Goal: Task Accomplishment & Management: Use online tool/utility

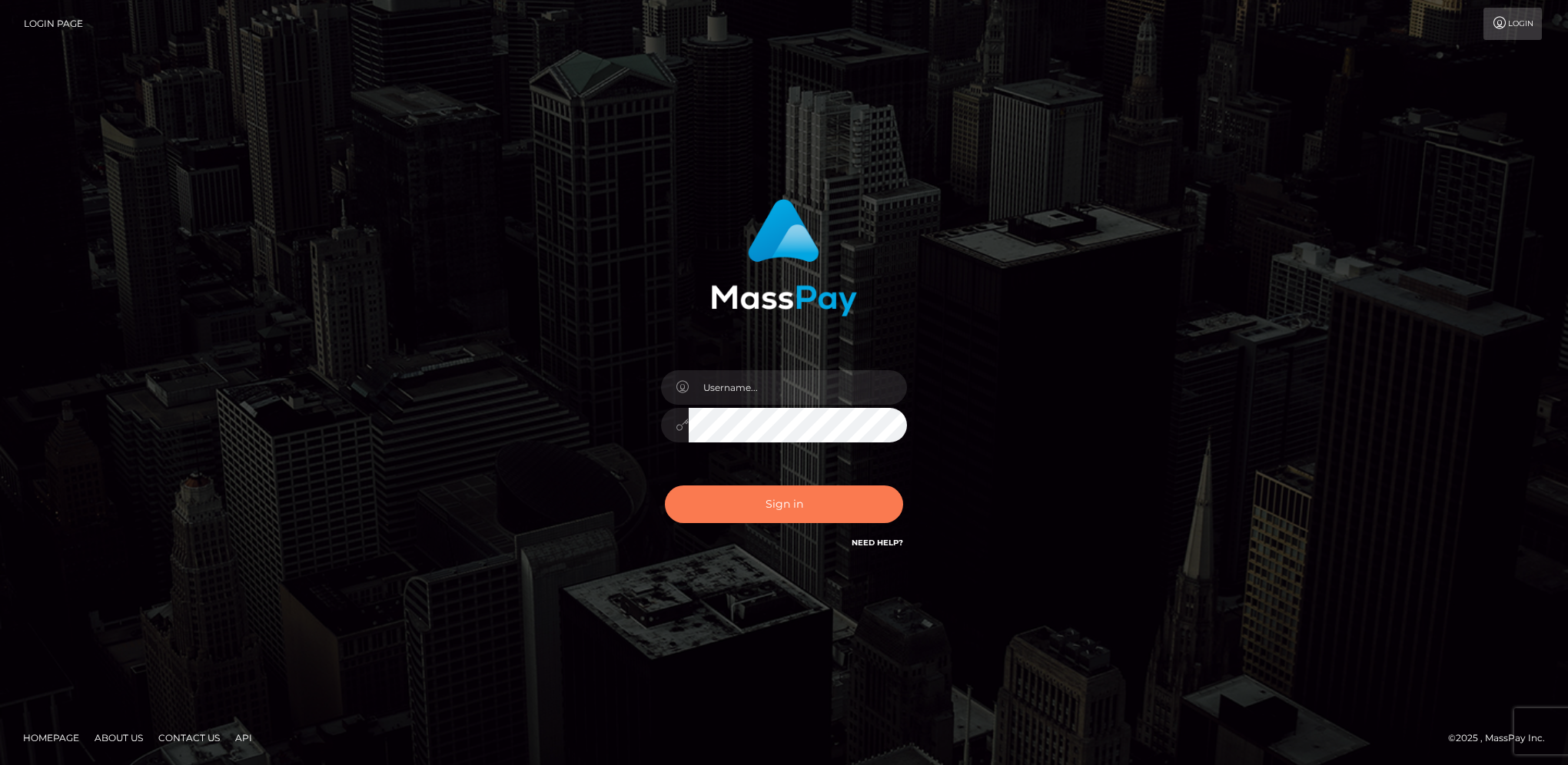
click at [825, 507] on button "Sign in" at bounding box center [784, 504] width 238 height 38
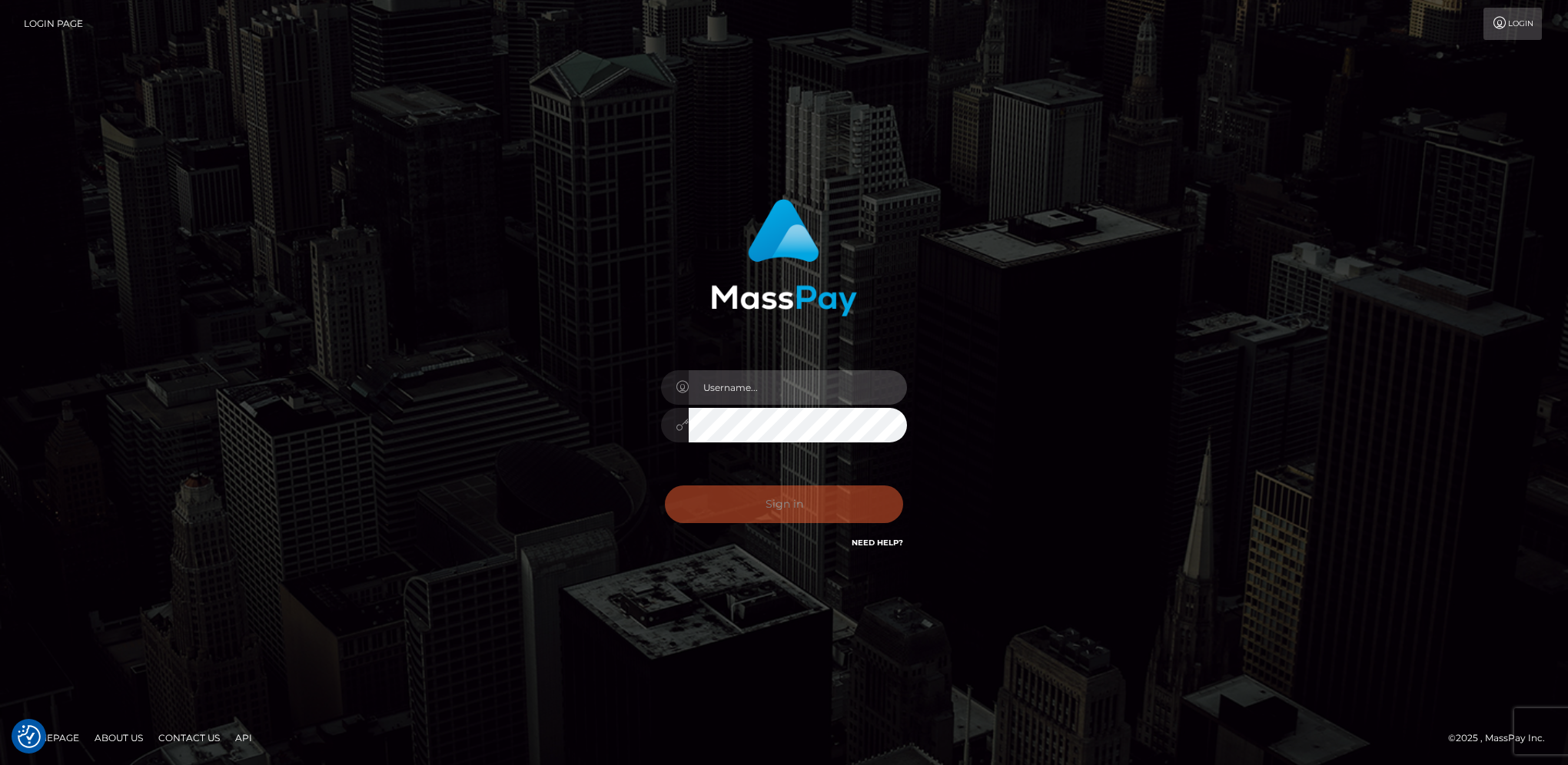
type input "hengland"
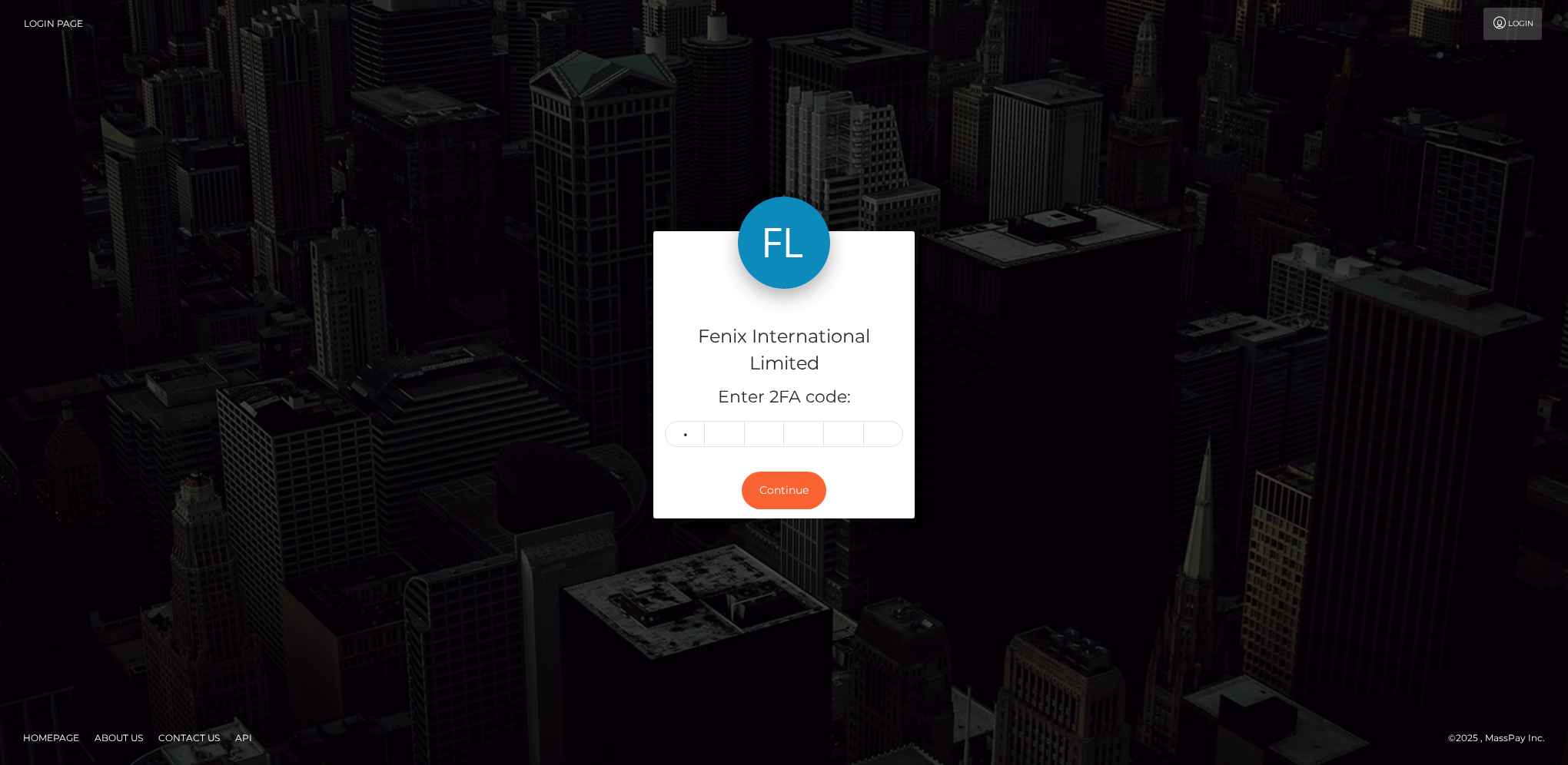
type input "6"
type input "5"
type input "8"
type input "4"
type input "3"
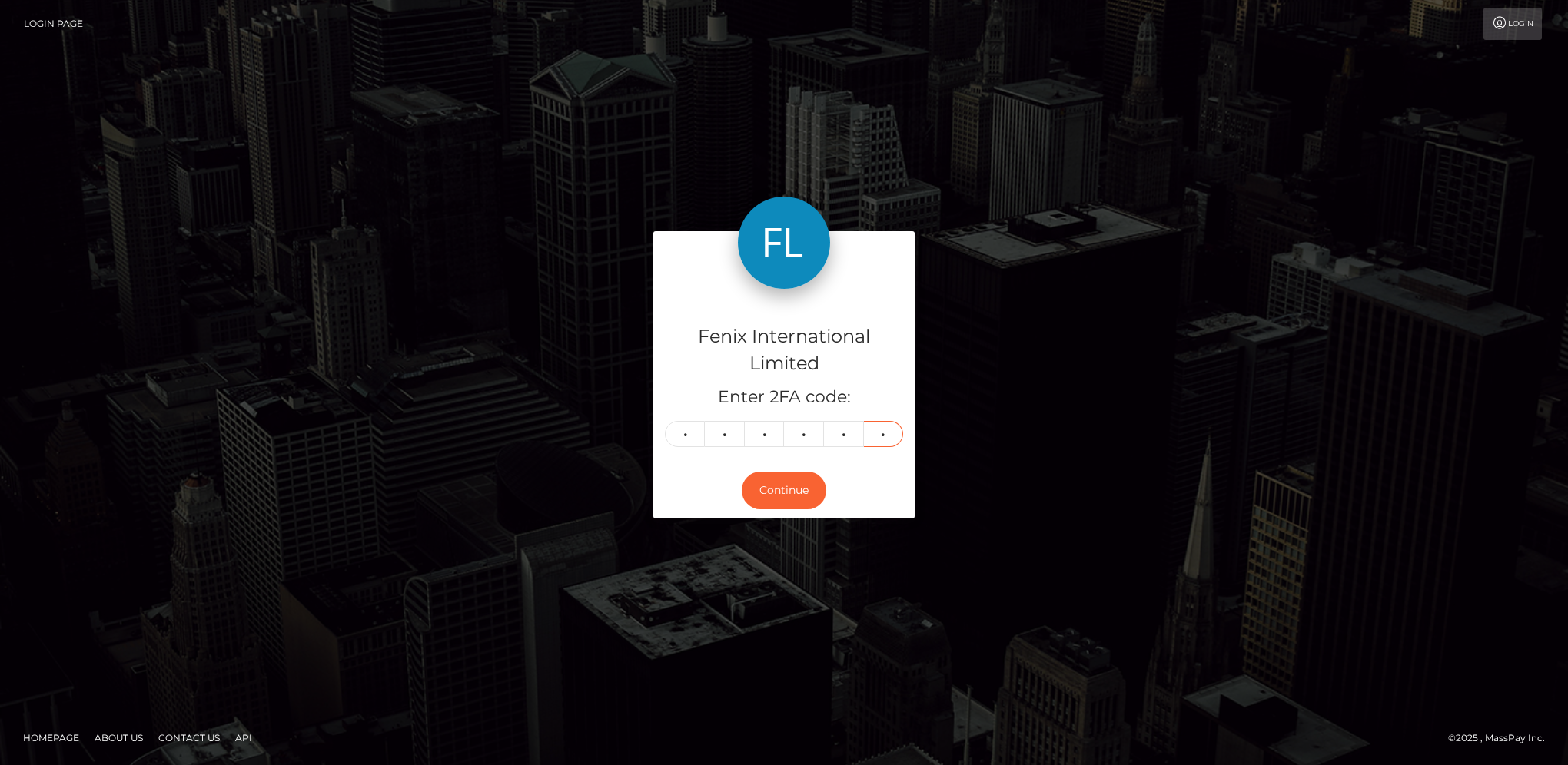
type input "4"
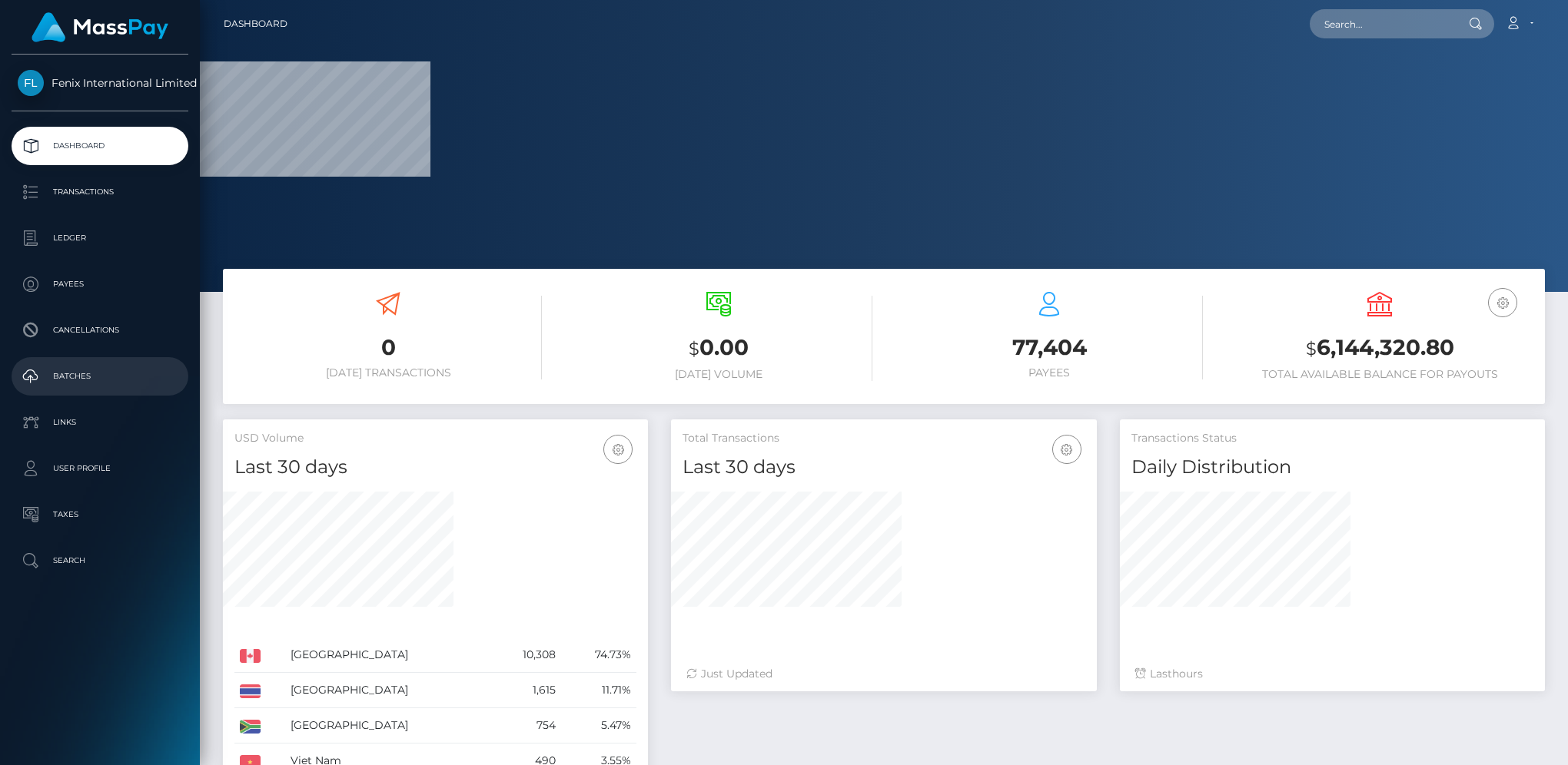
click at [118, 381] on p "Batches" at bounding box center [100, 376] width 164 height 23
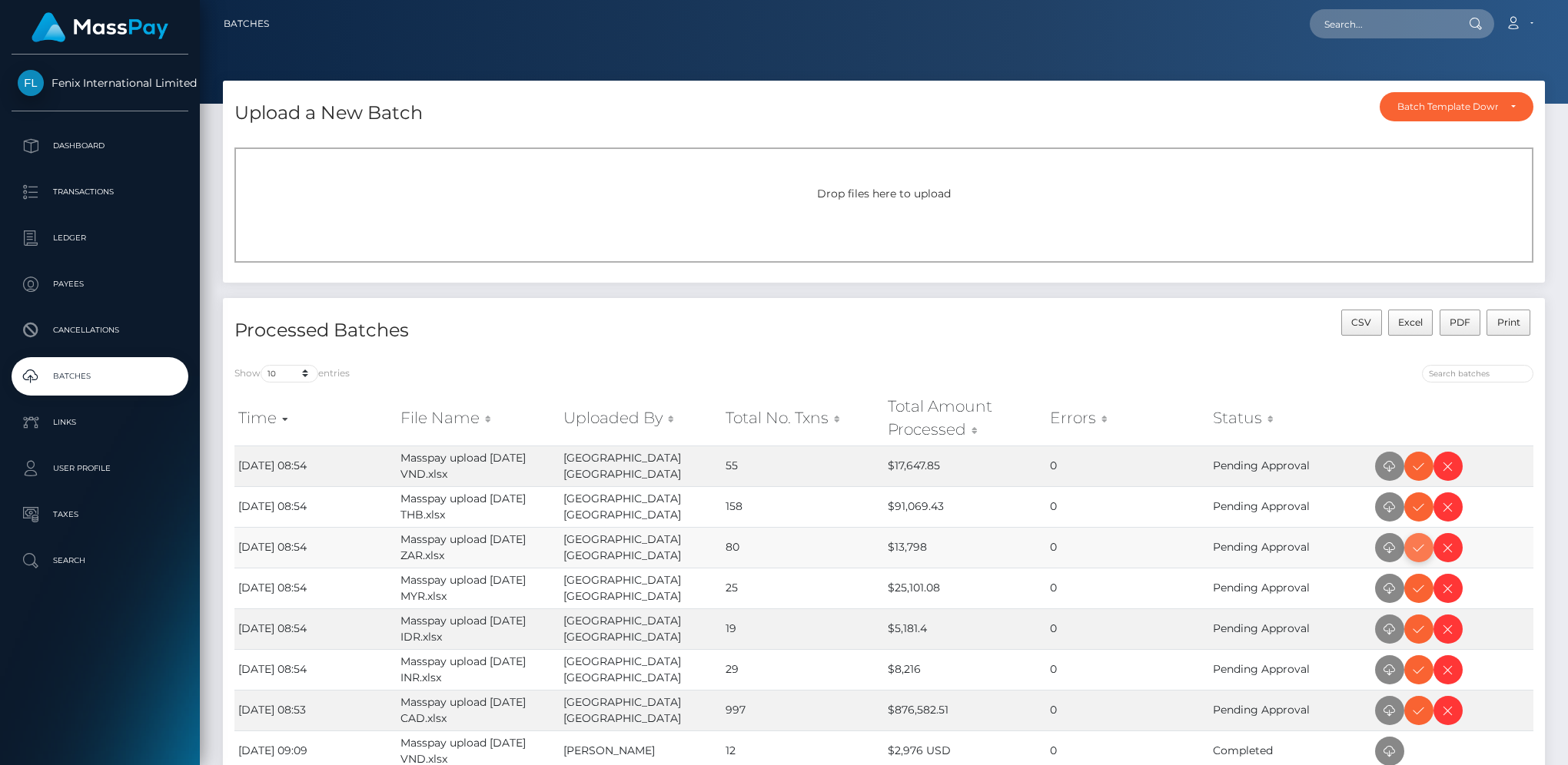
click at [1421, 547] on icon at bounding box center [1418, 548] width 18 height 19
click at [1414, 466] on icon at bounding box center [1418, 466] width 18 height 19
drag, startPoint x: 1417, startPoint y: 505, endPoint x: 1457, endPoint y: 498, distance: 40.6
click at [1417, 505] on icon at bounding box center [1418, 507] width 18 height 19
drag, startPoint x: 1414, startPoint y: 581, endPoint x: 1554, endPoint y: 566, distance: 140.8
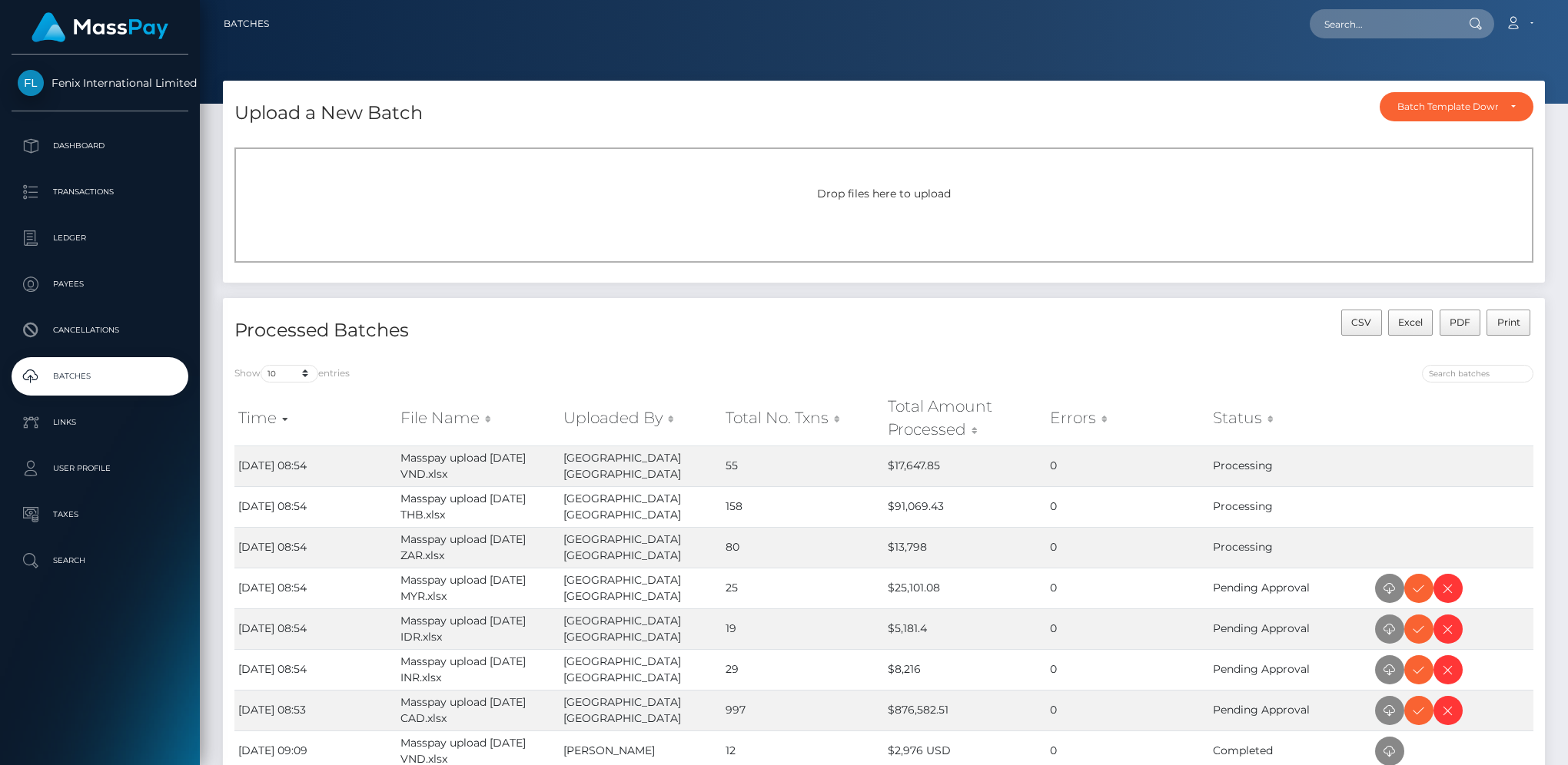
click at [1414, 581] on icon at bounding box center [1418, 588] width 18 height 19
drag, startPoint x: 1417, startPoint y: 669, endPoint x: 1534, endPoint y: 651, distance: 118.4
click at [1417, 669] on icon at bounding box center [1418, 669] width 18 height 19
drag, startPoint x: 1419, startPoint y: 633, endPoint x: 1442, endPoint y: 627, distance: 23.8
click at [1419, 633] on icon at bounding box center [1418, 629] width 18 height 19
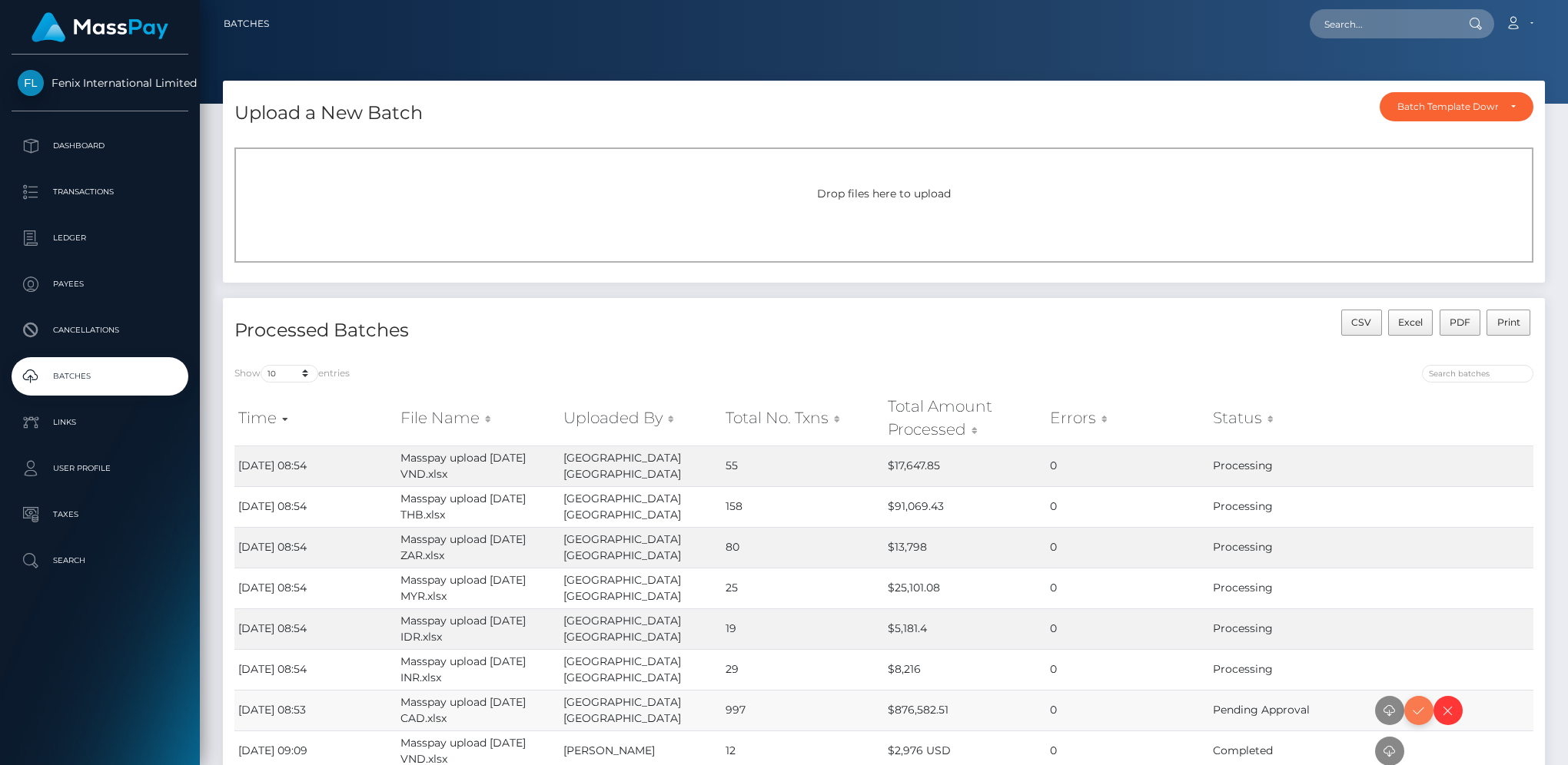
click at [1417, 710] on icon at bounding box center [1418, 710] width 18 height 19
